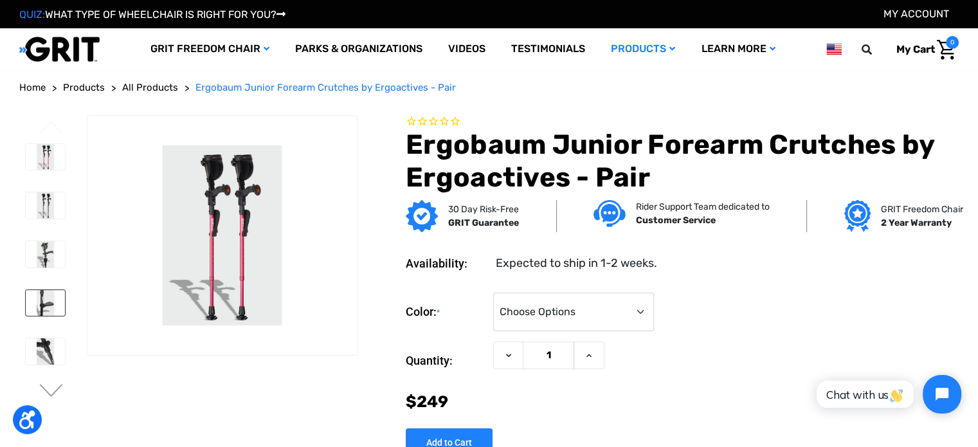
click at [46, 308] on img at bounding box center [45, 303] width 39 height 26
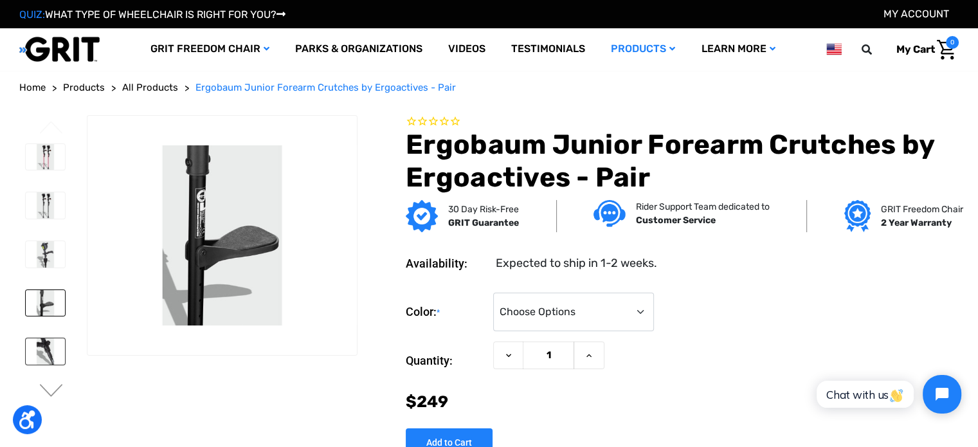
click at [49, 353] on img at bounding box center [45, 351] width 39 height 26
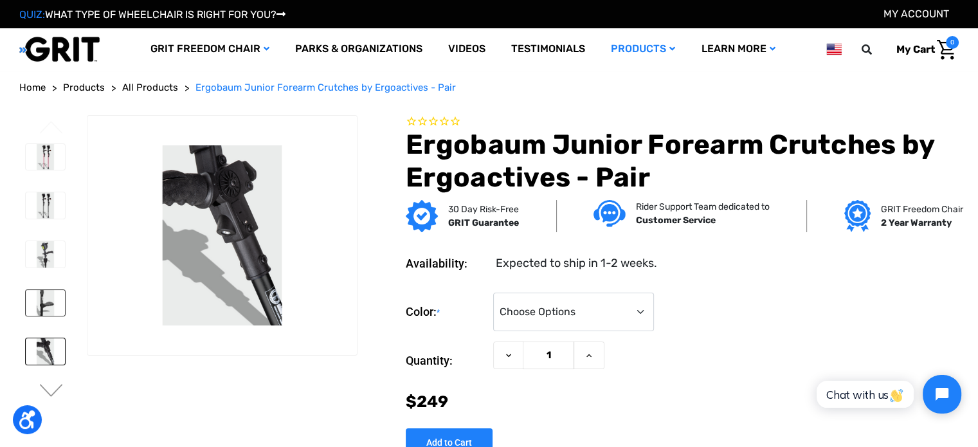
click at [51, 304] on img at bounding box center [45, 303] width 39 height 26
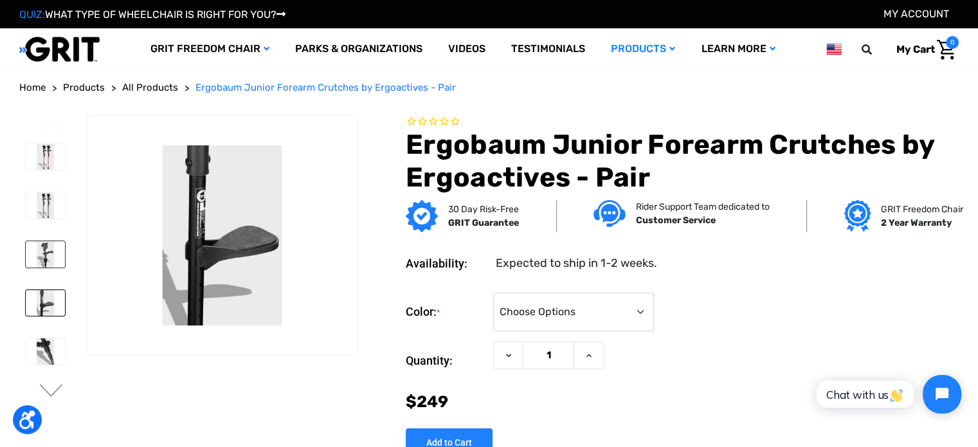
click at [51, 265] on img at bounding box center [45, 254] width 39 height 26
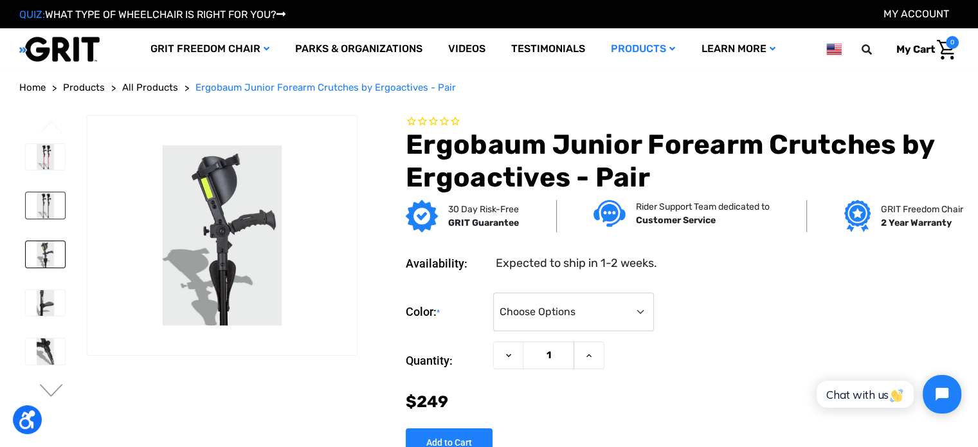
click at [49, 213] on img at bounding box center [45, 205] width 39 height 26
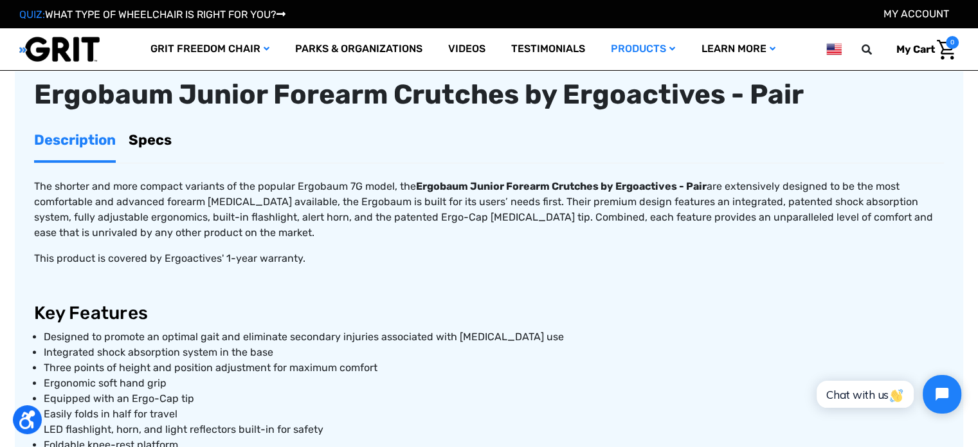
scroll to position [405, 0]
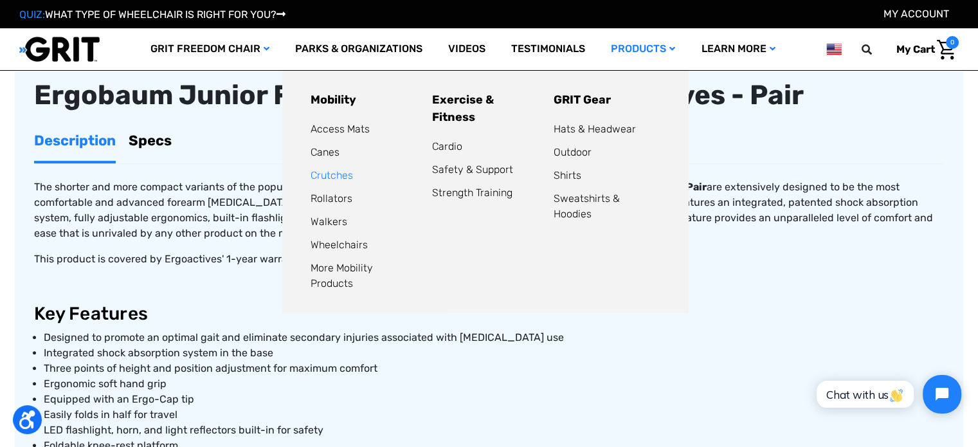
click at [334, 177] on link "Crutches" at bounding box center [331, 175] width 42 height 12
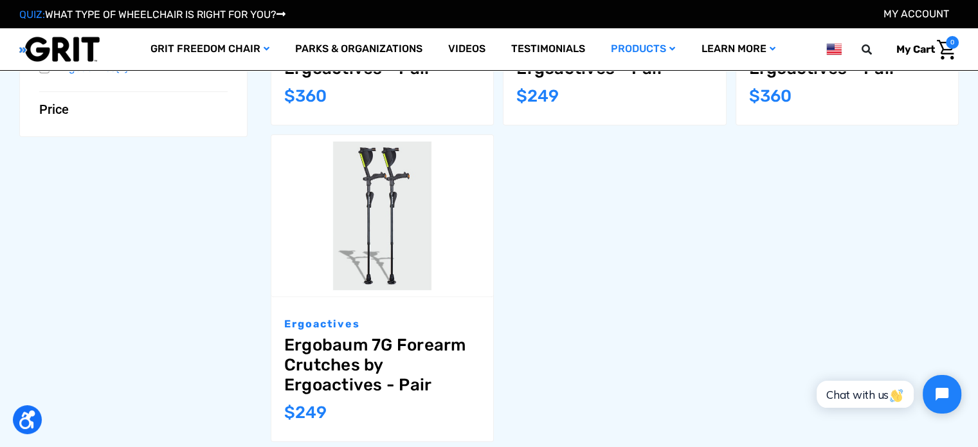
scroll to position [462, 0]
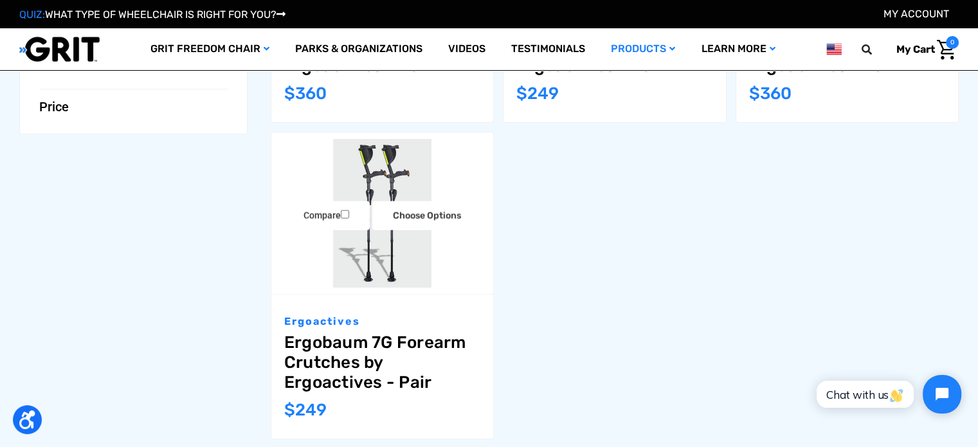
click at [418, 343] on link "Ergobaum 7G Forearm Crutches by Ergoactives - Pair" at bounding box center [382, 362] width 196 height 60
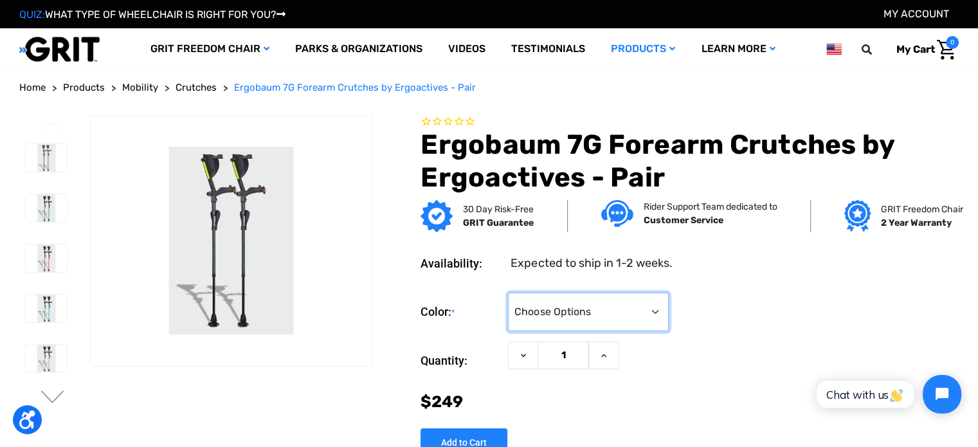
click at [661, 318] on select "Choose Options Aquamarine (Unavailable) Black Blue Gold (Unavailable) Green Pur…" at bounding box center [588, 311] width 161 height 39
click at [43, 259] on img at bounding box center [46, 258] width 41 height 28
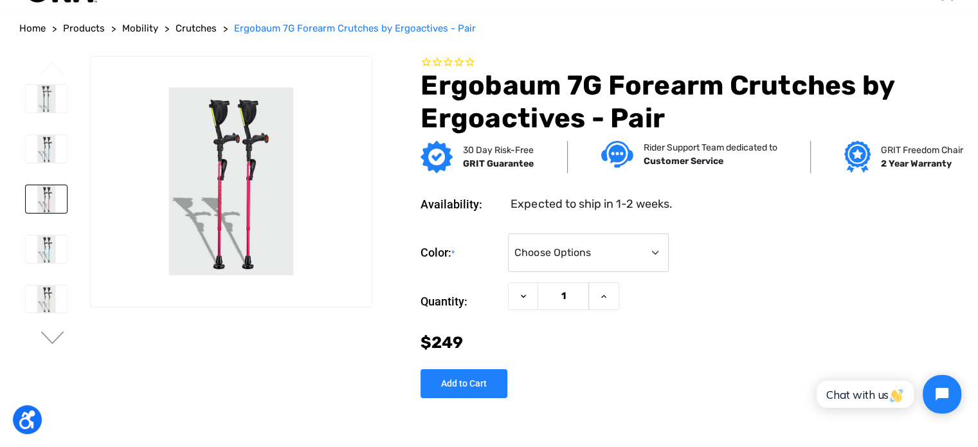
scroll to position [60, 0]
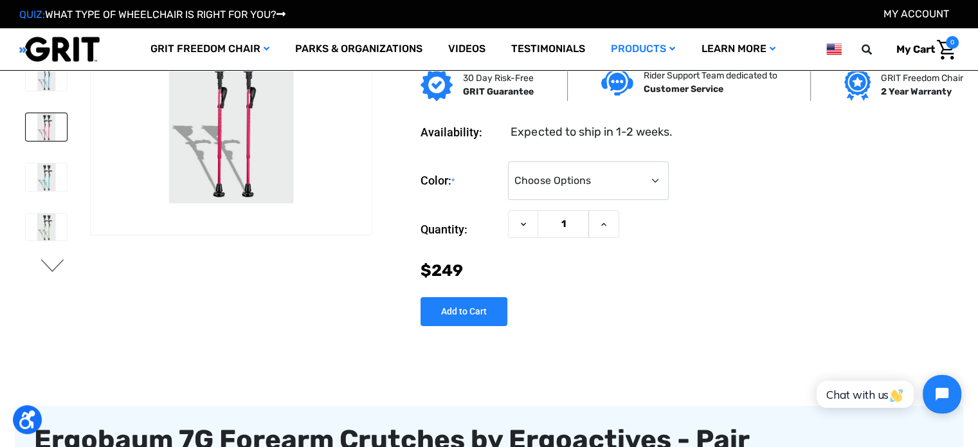
click at [46, 263] on button "Next" at bounding box center [52, 266] width 27 height 15
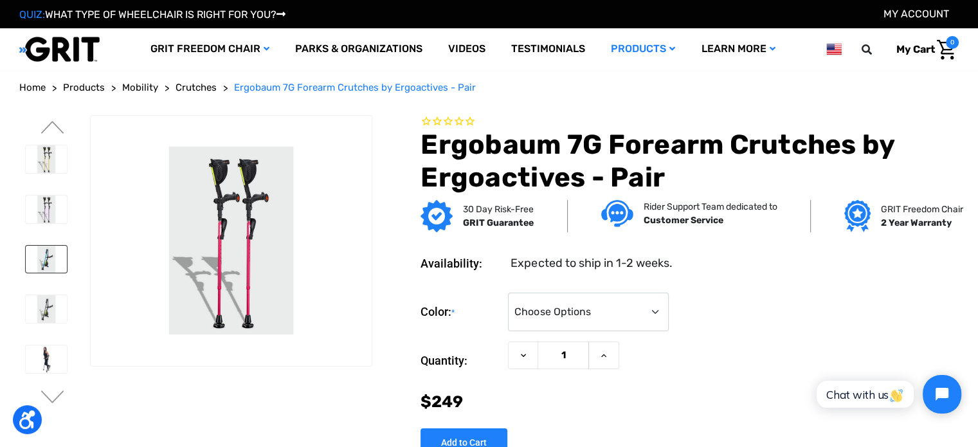
click at [37, 250] on img at bounding box center [46, 260] width 41 height 28
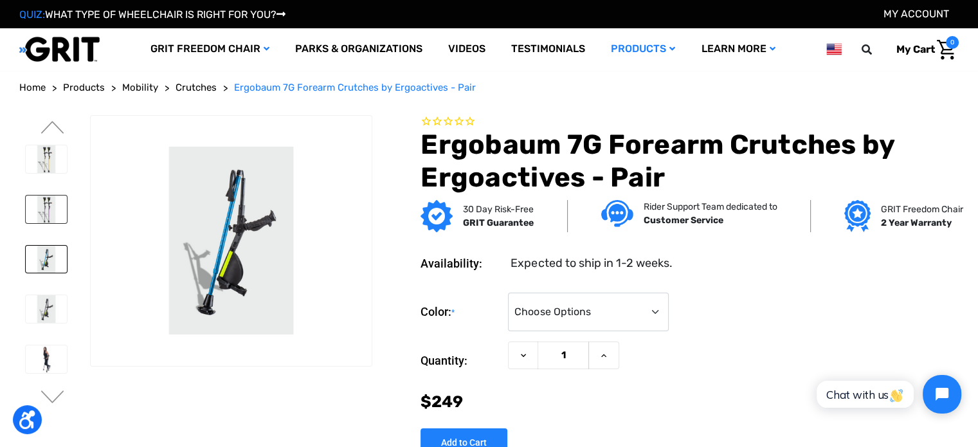
click at [39, 215] on img at bounding box center [46, 209] width 41 height 28
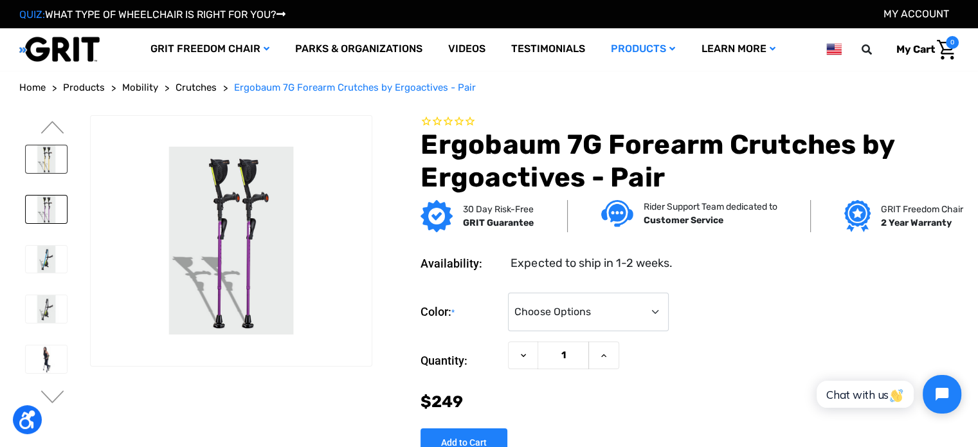
click at [52, 168] on img at bounding box center [46, 159] width 41 height 28
click at [58, 123] on button "Previous" at bounding box center [52, 128] width 27 height 15
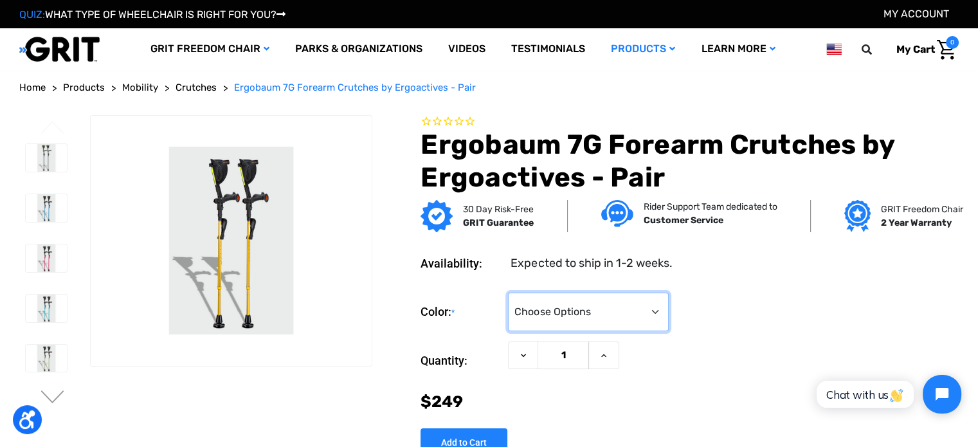
click at [601, 307] on select "Choose Options Aquamarine (Unavailable) Black Blue Gold (Unavailable) Green Pur…" at bounding box center [588, 311] width 161 height 39
select select "569"
click at [508, 292] on select "Choose Options Aquamarine (Unavailable) Black Blue Gold (Unavailable) Green Pur…" at bounding box center [588, 311] width 161 height 39
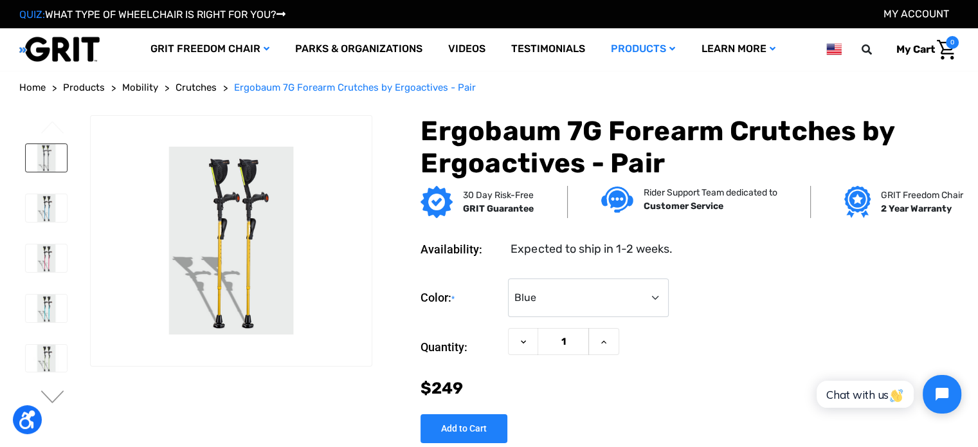
click at [48, 151] on img at bounding box center [46, 158] width 41 height 28
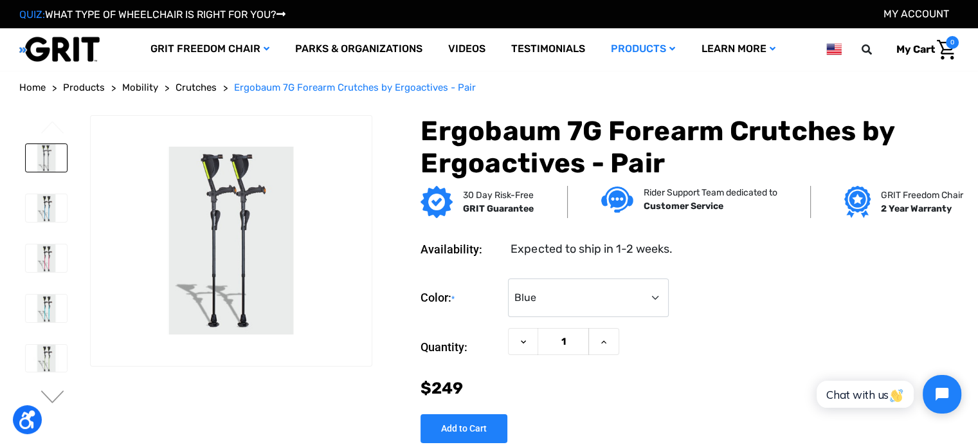
click at [49, 190] on li at bounding box center [45, 208] width 53 height 40
click at [48, 204] on img at bounding box center [46, 208] width 41 height 28
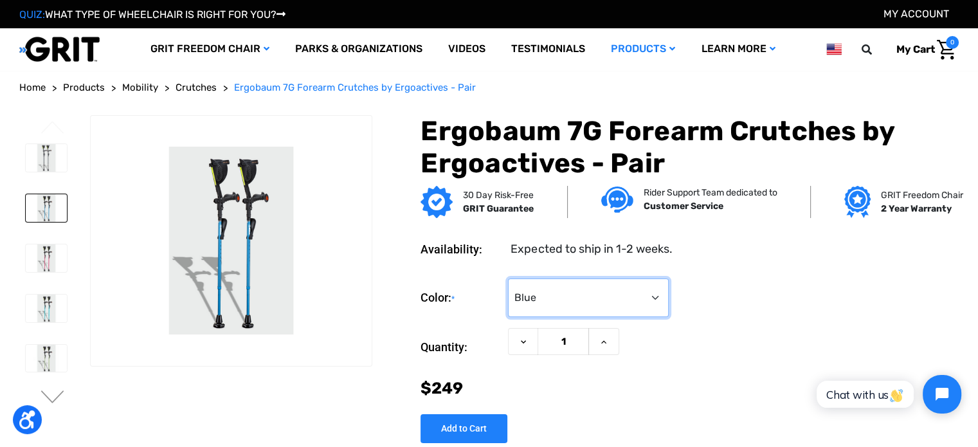
click at [558, 290] on select "Choose Options Aquamarine (Unavailable) Black Blue Gold (Unavailable) Green Pur…" at bounding box center [588, 297] width 161 height 39
click at [716, 267] on section "Availability: Expected to ship in 1-2 weeks. Color: * Choose Options Aquamarine…" at bounding box center [670, 332] width 586 height 222
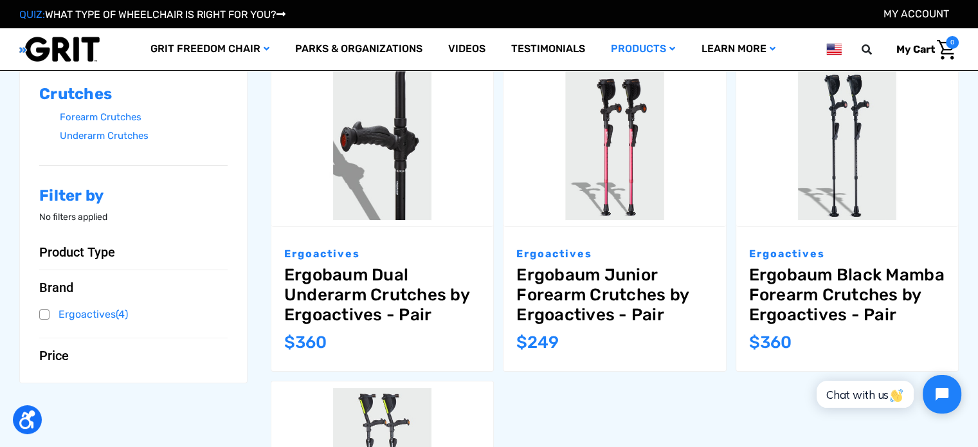
scroll to position [195, 0]
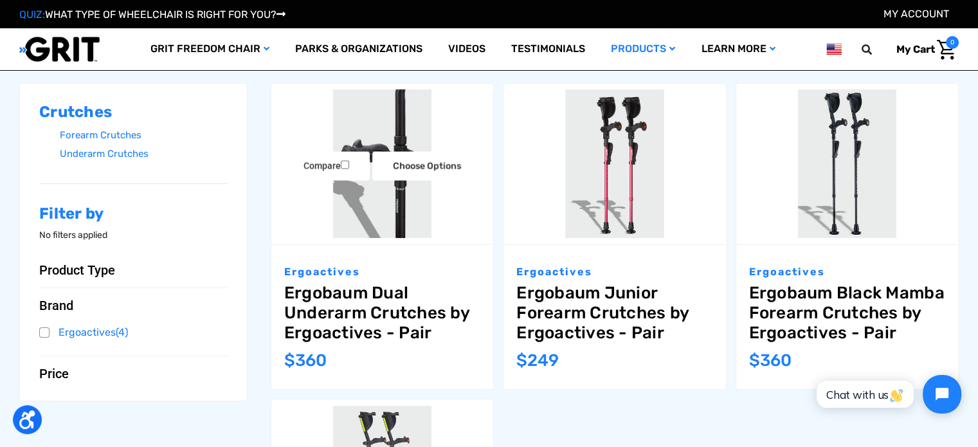
click at [388, 331] on link "Ergobaum Dual Underarm Crutches by Ergoactives - Pair" at bounding box center [382, 313] width 196 height 60
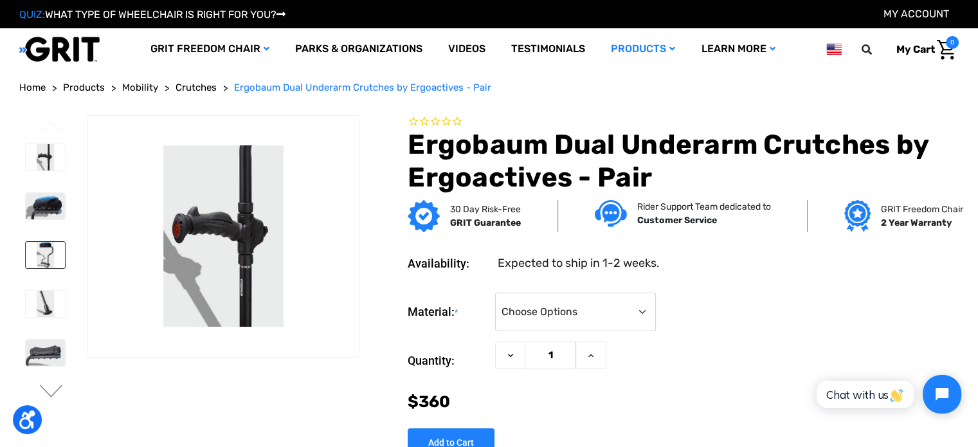
click at [43, 246] on img at bounding box center [45, 255] width 39 height 26
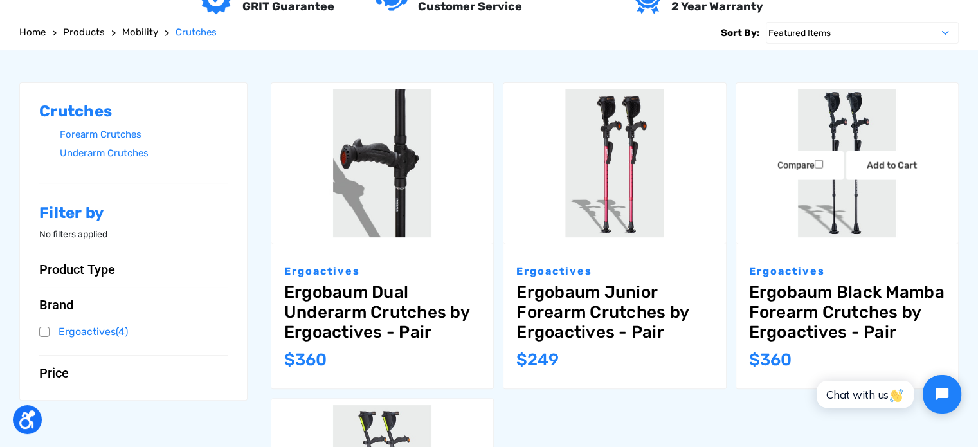
click at [857, 308] on link "Ergobaum Black Mamba Forearm Crutches by Ergoactives - Pair" at bounding box center [847, 312] width 196 height 60
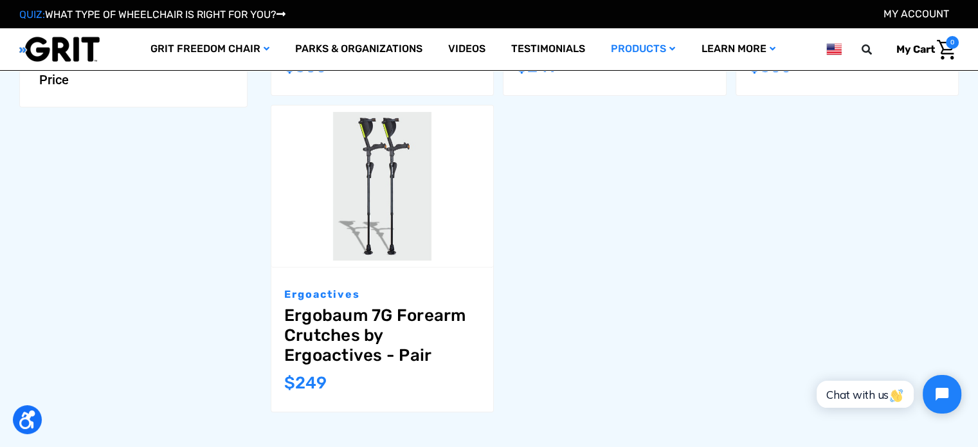
scroll to position [490, 0]
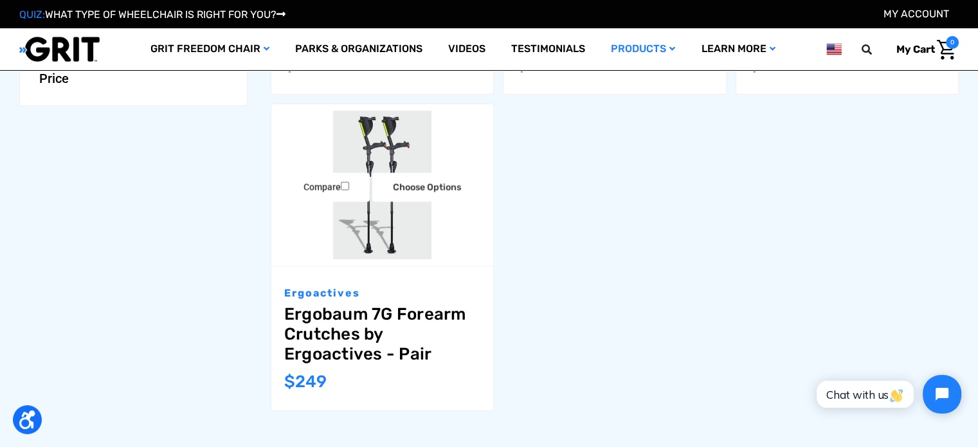
click at [374, 332] on link "Ergobaum 7G Forearm Crutches by Ergoactives - Pair" at bounding box center [382, 334] width 196 height 60
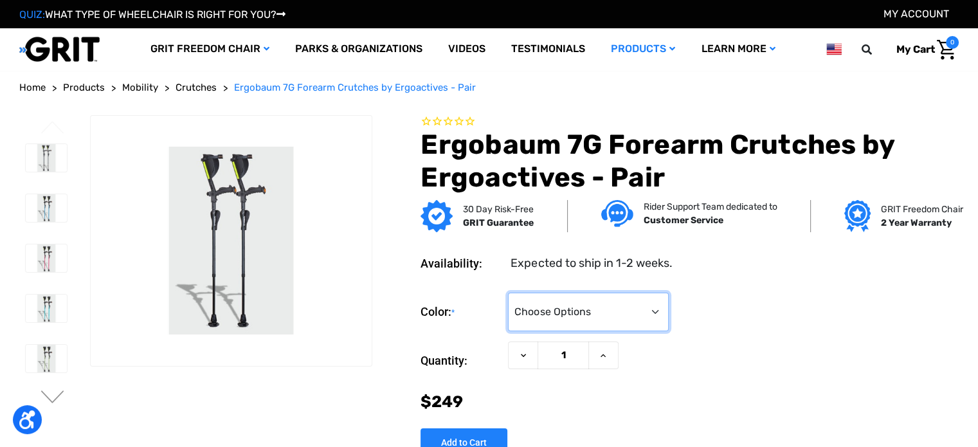
click at [627, 326] on select "Choose Options Aquamarine (Unavailable) Black Blue Gold (Unavailable) Green Pur…" at bounding box center [588, 311] width 161 height 39
